Goal: Information Seeking & Learning: Learn about a topic

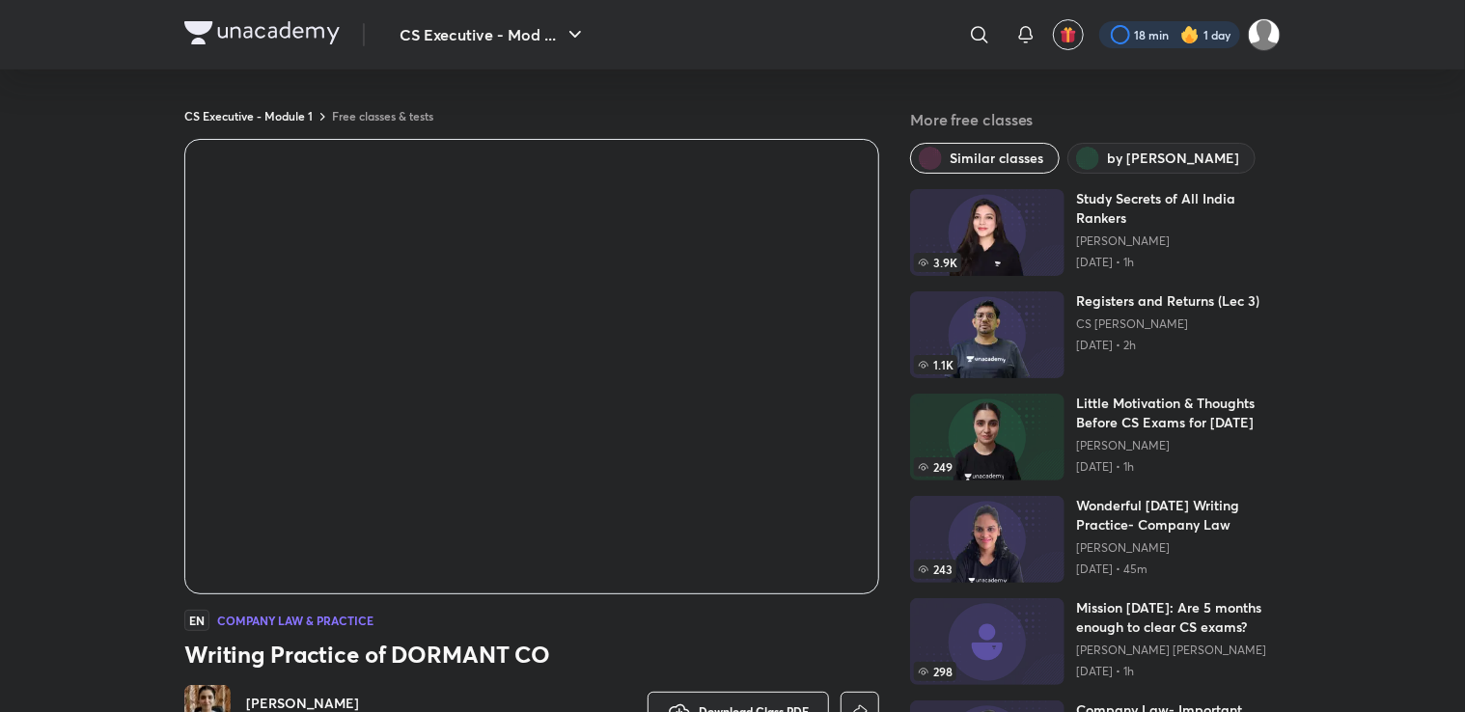
click at [1203, 34] on div at bounding box center [1169, 34] width 141 height 27
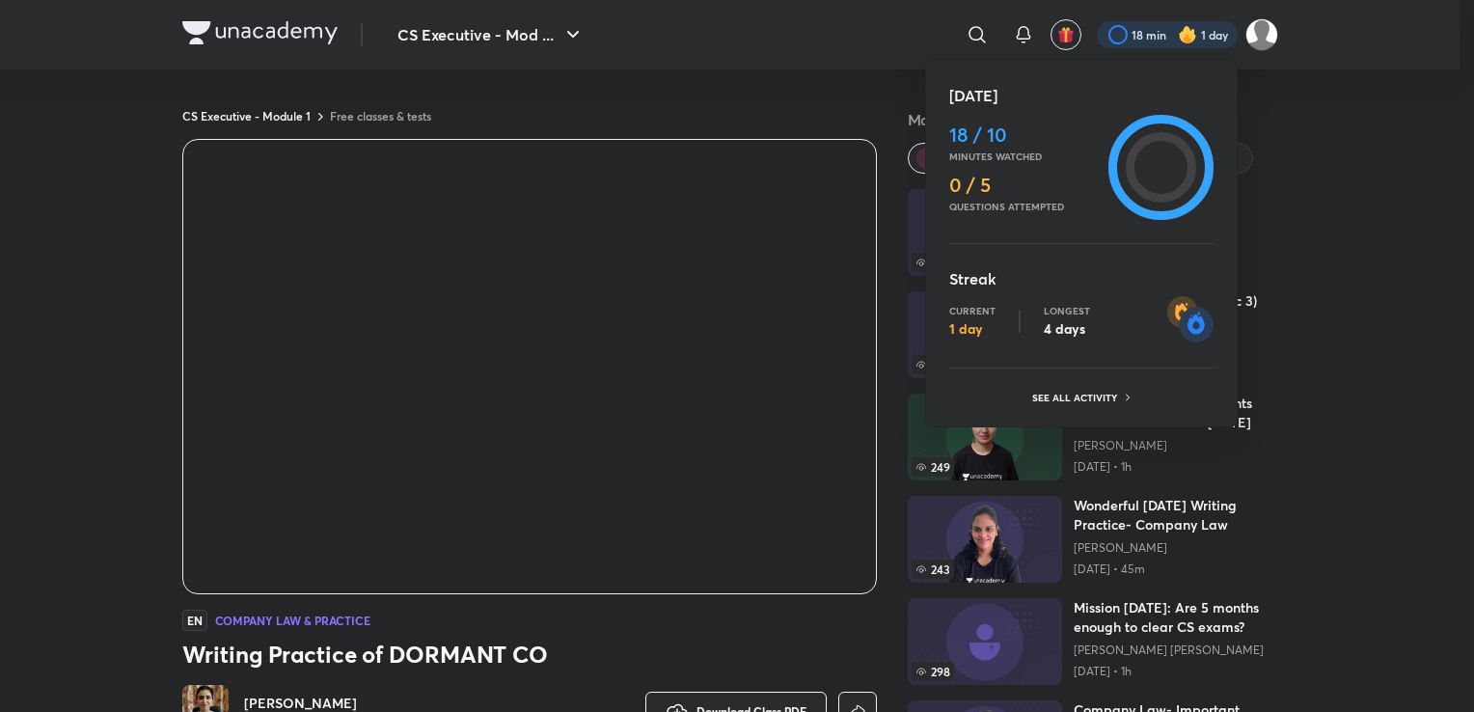
click at [1154, 169] on icon at bounding box center [1161, 167] width 70 height 70
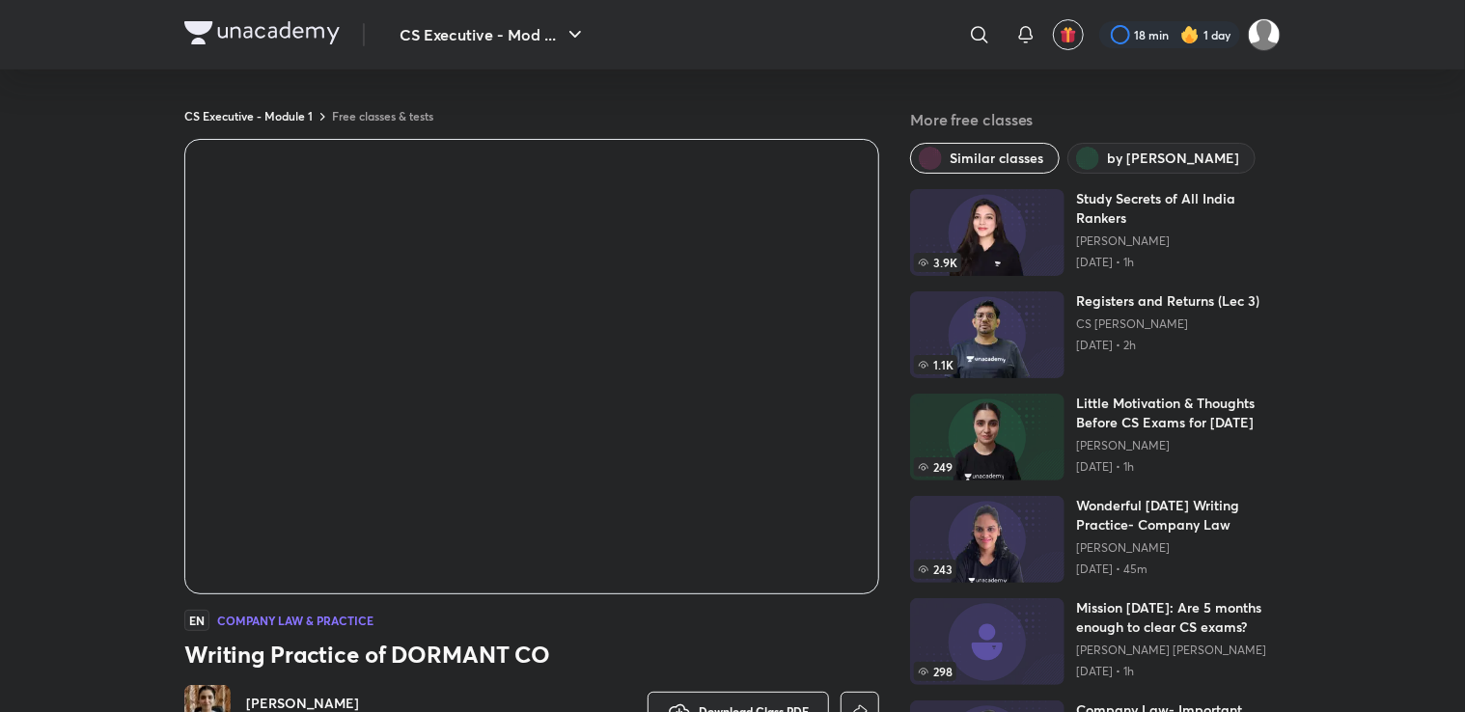
click at [1075, 33] on img "button" at bounding box center [1068, 34] width 17 height 17
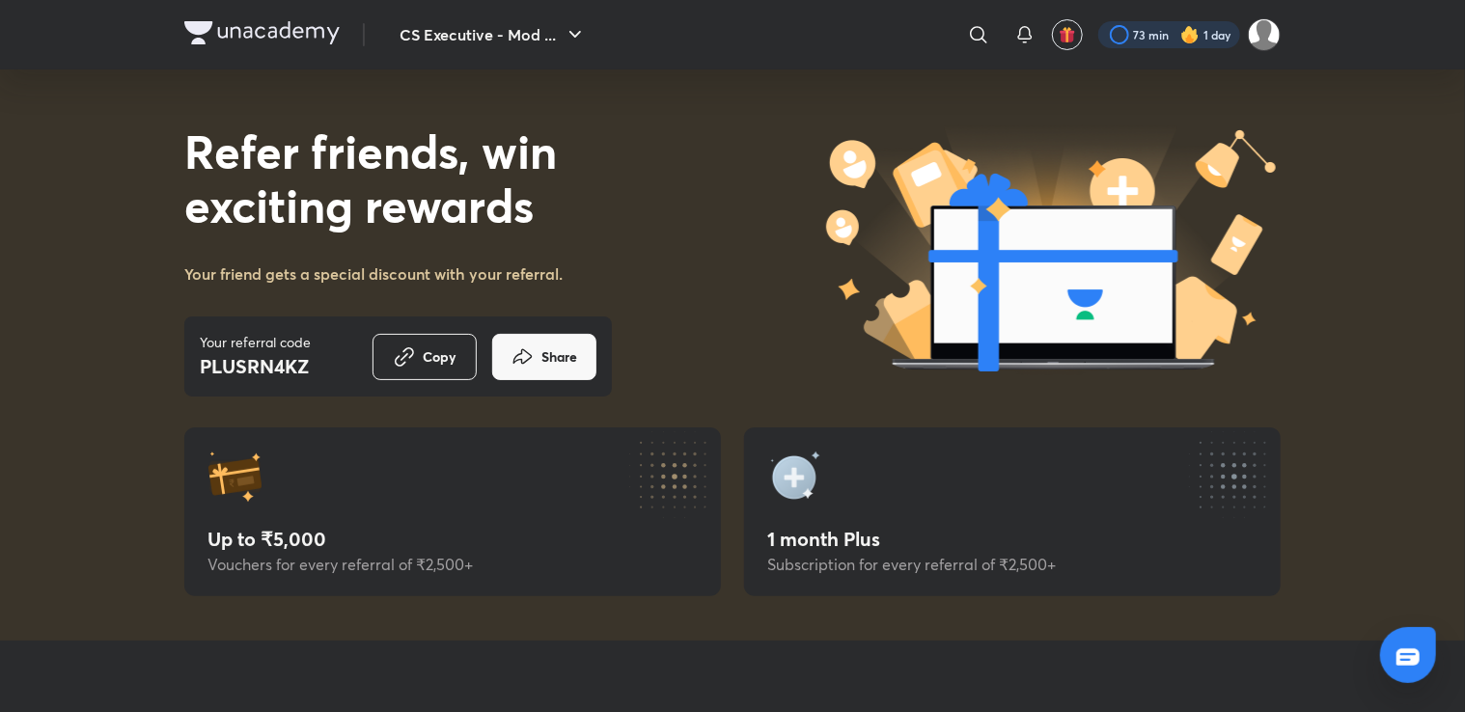
click at [1202, 36] on div at bounding box center [1169, 34] width 142 height 27
